Goal: Task Accomplishment & Management: Use online tool/utility

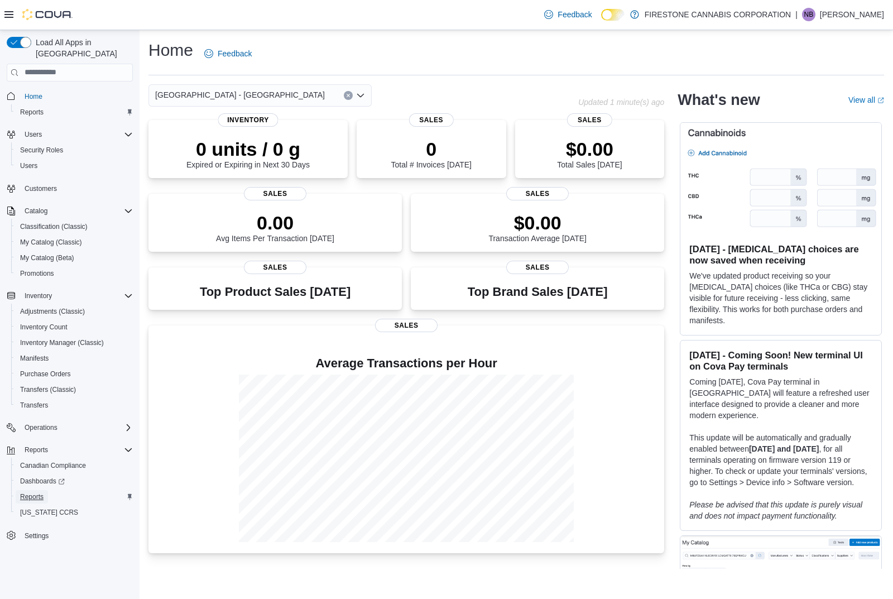
click at [47, 490] on link "Reports" at bounding box center [32, 496] width 32 height 13
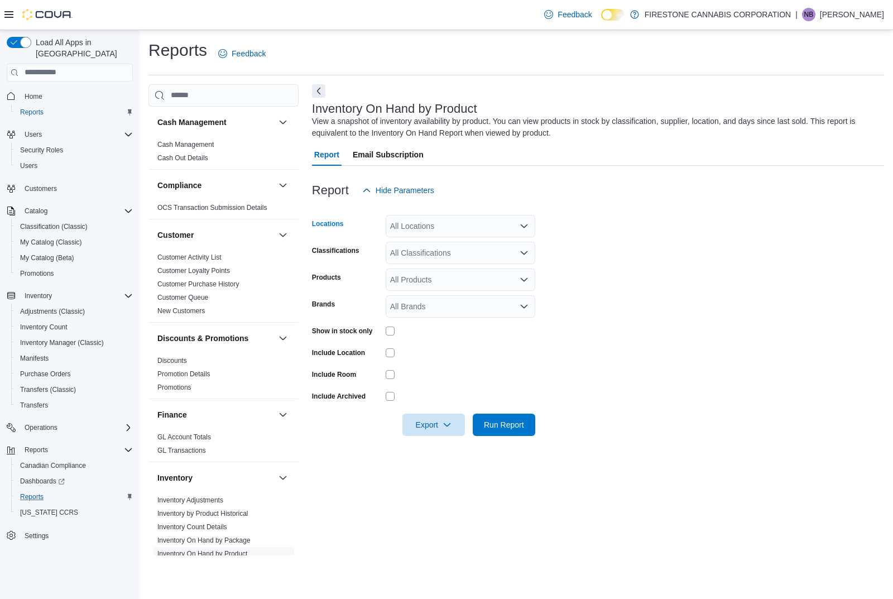
click at [435, 232] on div "All Locations" at bounding box center [461, 226] width 150 height 22
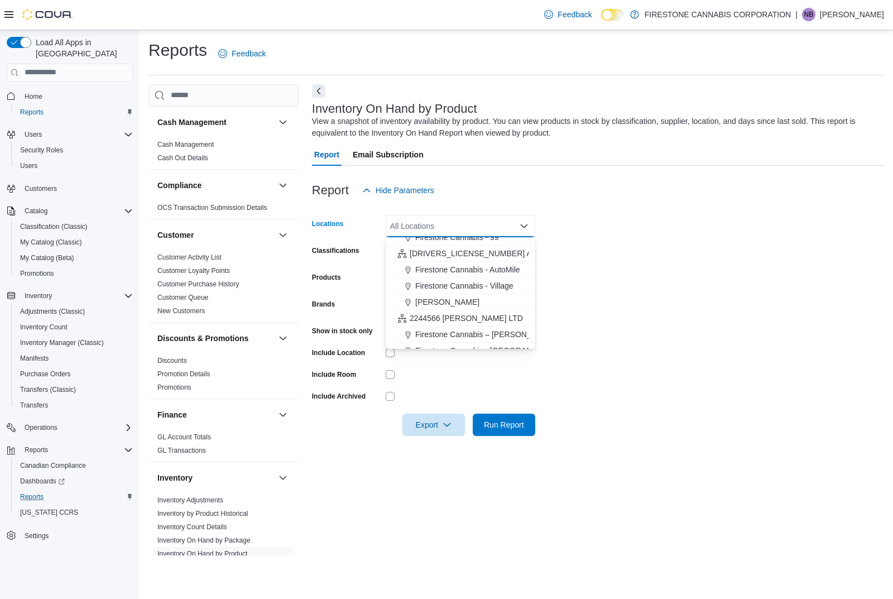
scroll to position [99, 0]
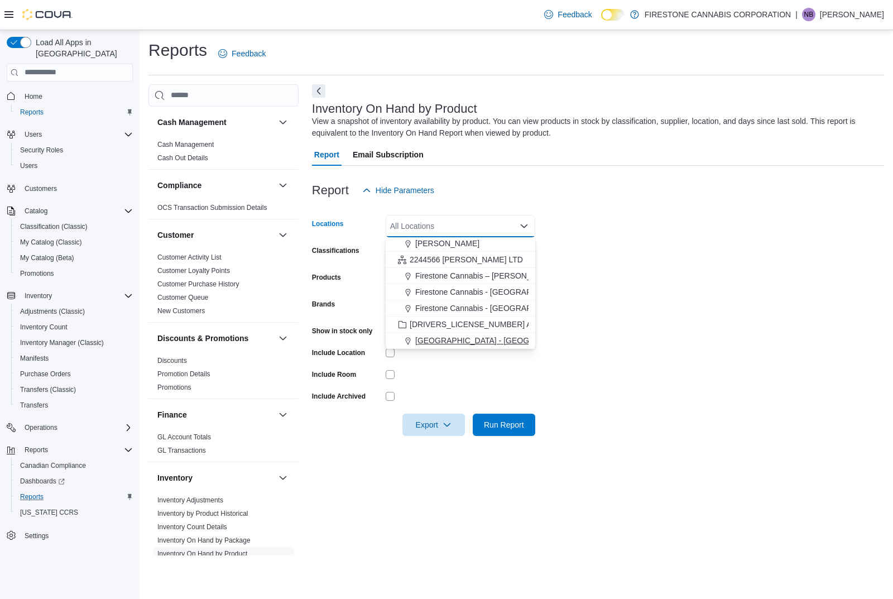
click at [435, 345] on span "[GEOGRAPHIC_DATA] - [GEOGRAPHIC_DATA]" at bounding box center [500, 340] width 170 height 11
click at [452, 362] on form "Locations [GEOGRAPHIC_DATA] - [GEOGRAPHIC_DATA] Combo box. Selected. [GEOGRAPHI…" at bounding box center [598, 319] width 572 height 234
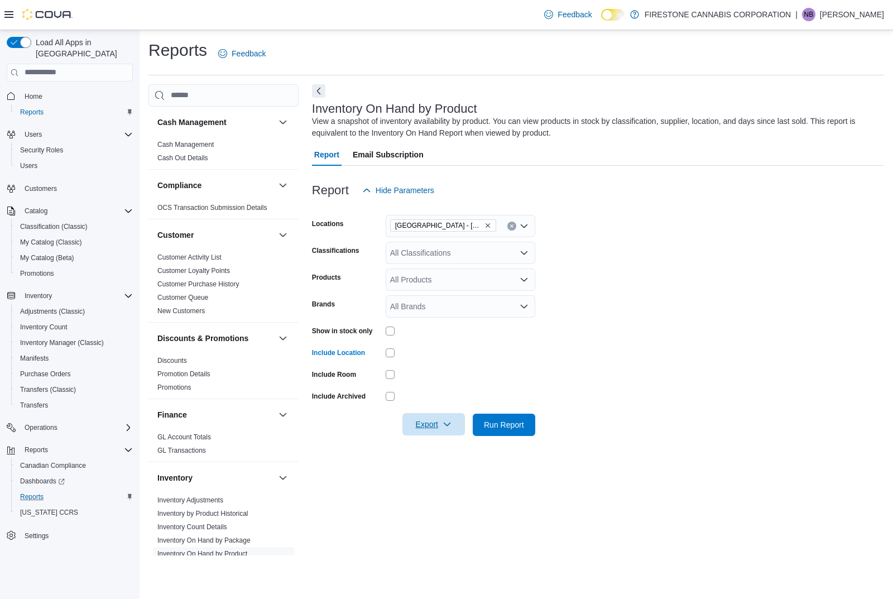
click at [419, 418] on span "Export" at bounding box center [433, 424] width 49 height 22
click at [444, 447] on span "Export to Excel" at bounding box center [435, 447] width 50 height 9
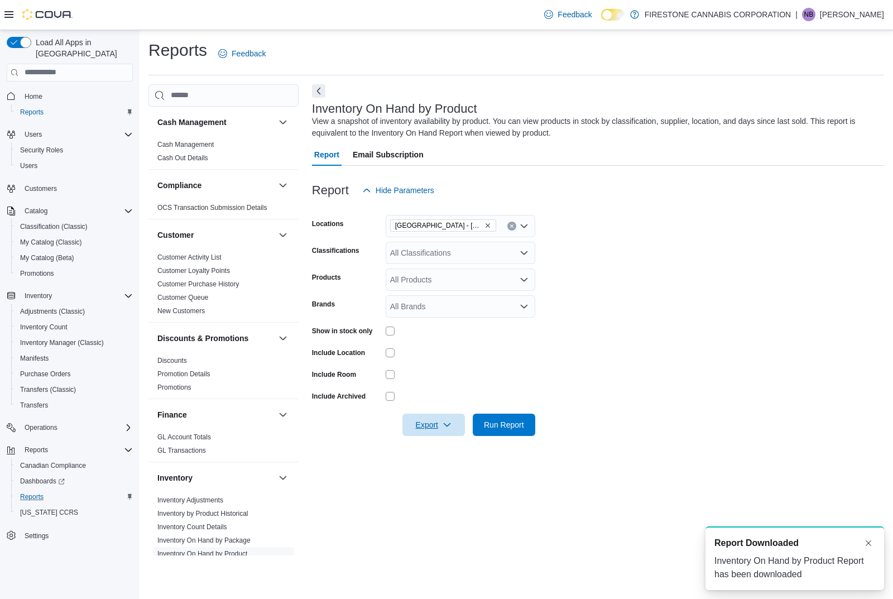
scroll to position [0, 0]
